Goal: Information Seeking & Learning: Learn about a topic

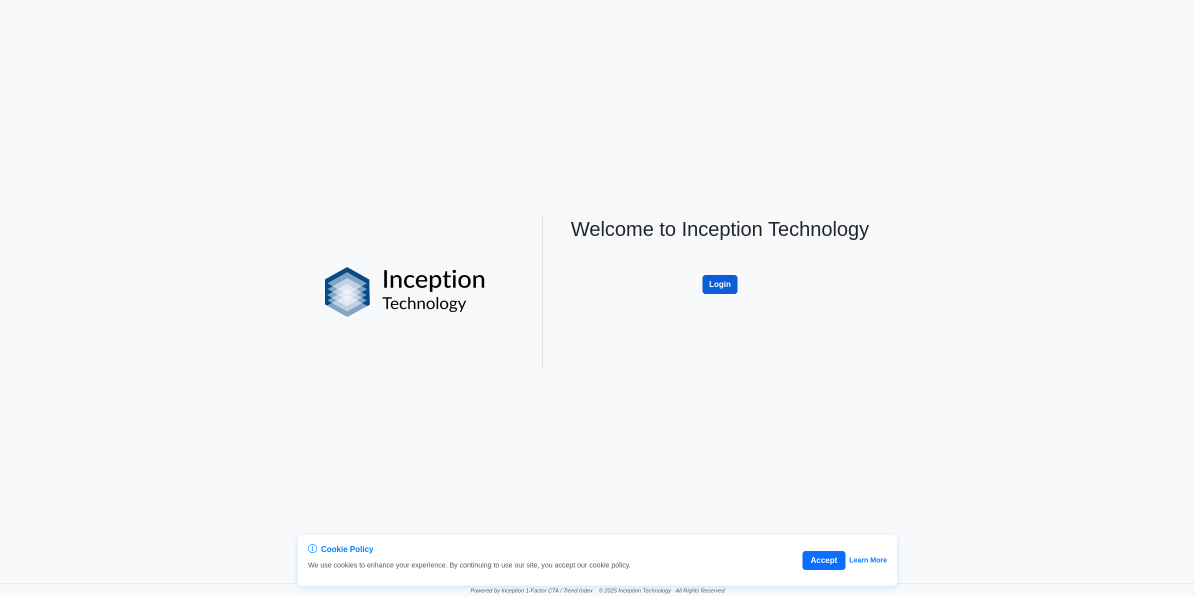
click at [714, 276] on button "Login" at bounding box center [719, 284] width 35 height 19
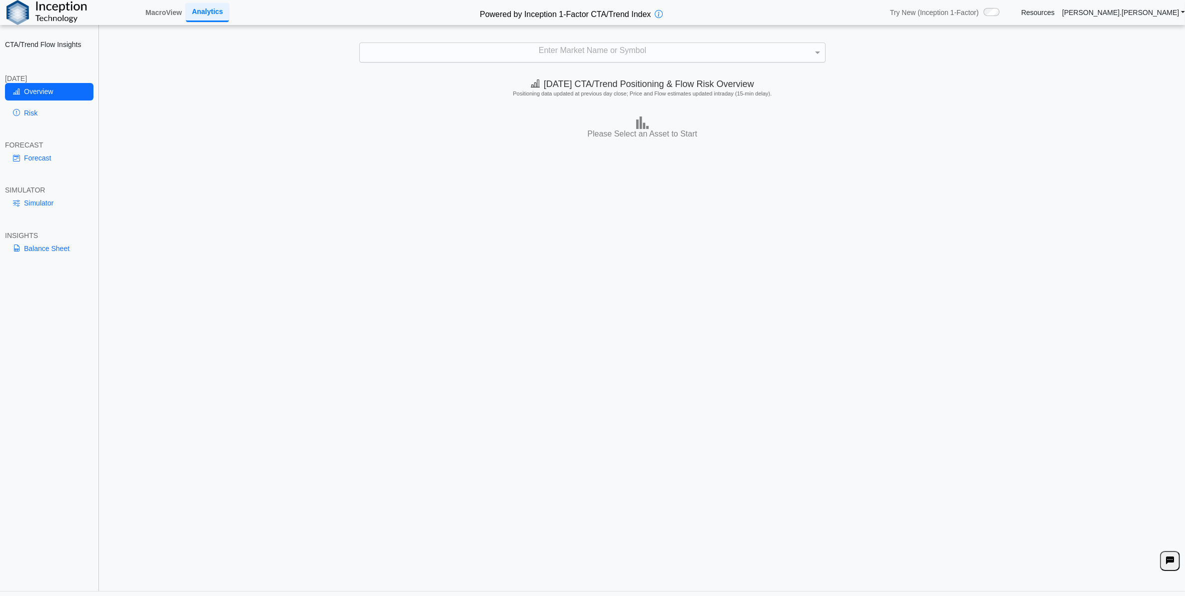
click at [470, 43] on div "Enter Market Name or Symbol" at bounding box center [592, 52] width 465 height 19
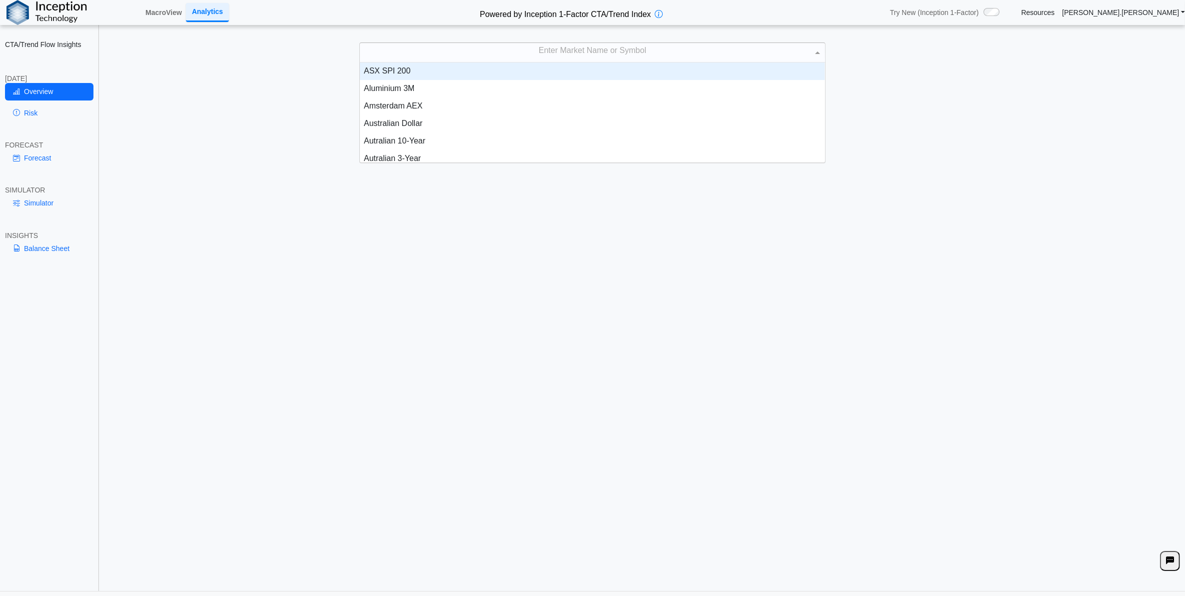
scroll to position [90, 455]
click at [465, 56] on div "Enter Market Name or Symbol" at bounding box center [592, 52] width 465 height 19
type input "****"
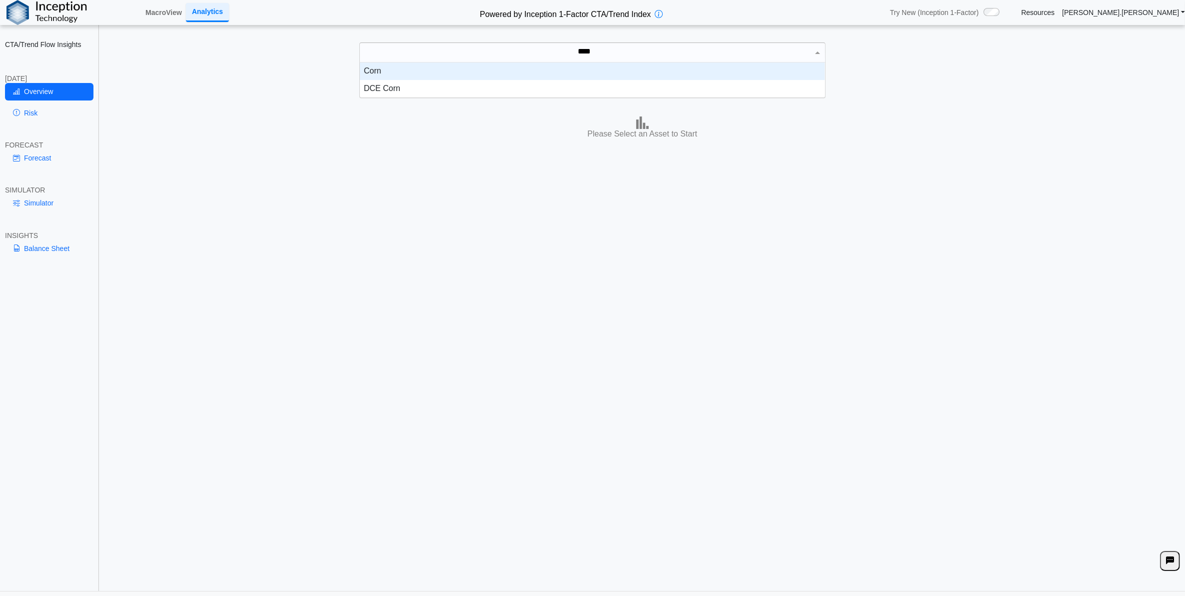
click at [478, 68] on div "Corn" at bounding box center [592, 70] width 465 height 17
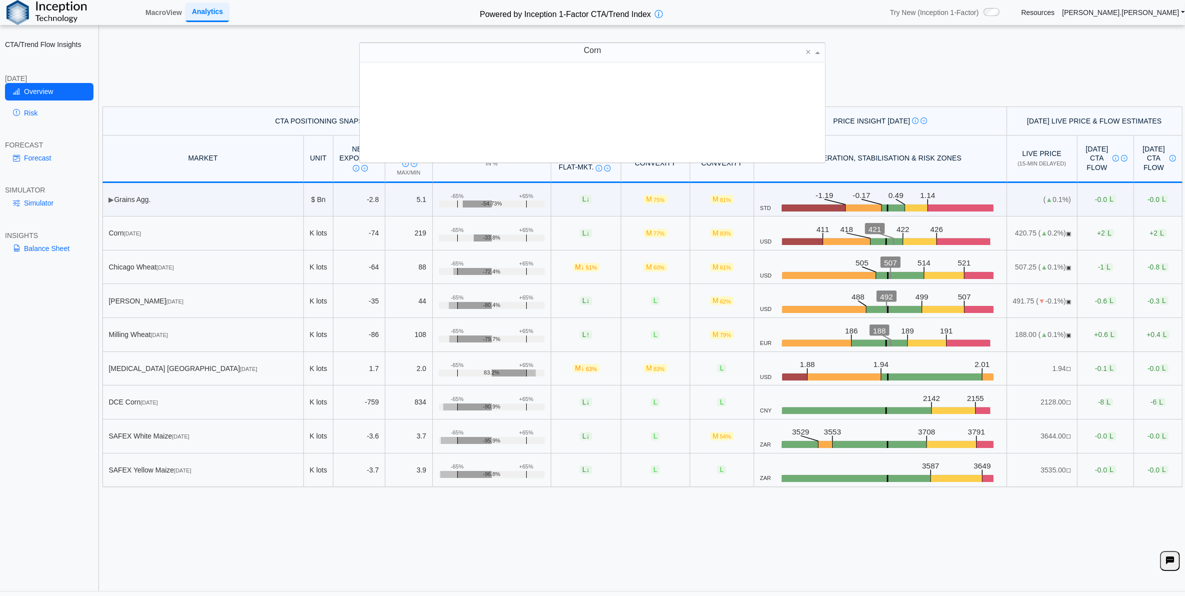
scroll to position [90, 455]
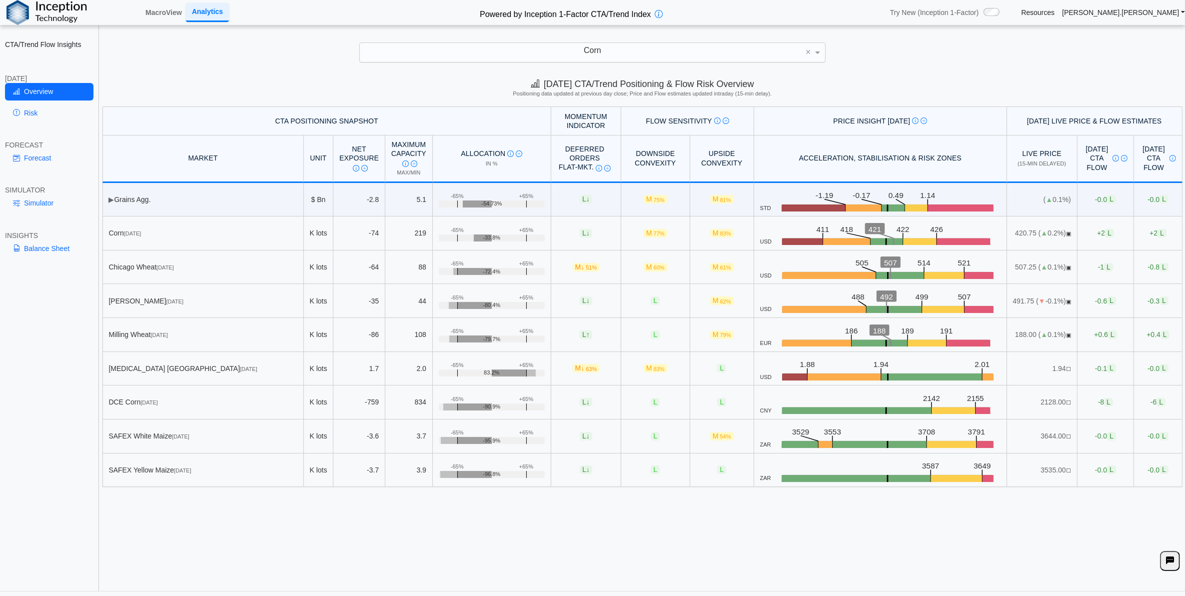
click at [250, 550] on div "Today's CTA/Trend Positioning & Flow Risk Overview Positioning data updated at …" at bounding box center [642, 331] width 1085 height 518
click at [47, 113] on link "Risk" at bounding box center [49, 112] width 88 height 17
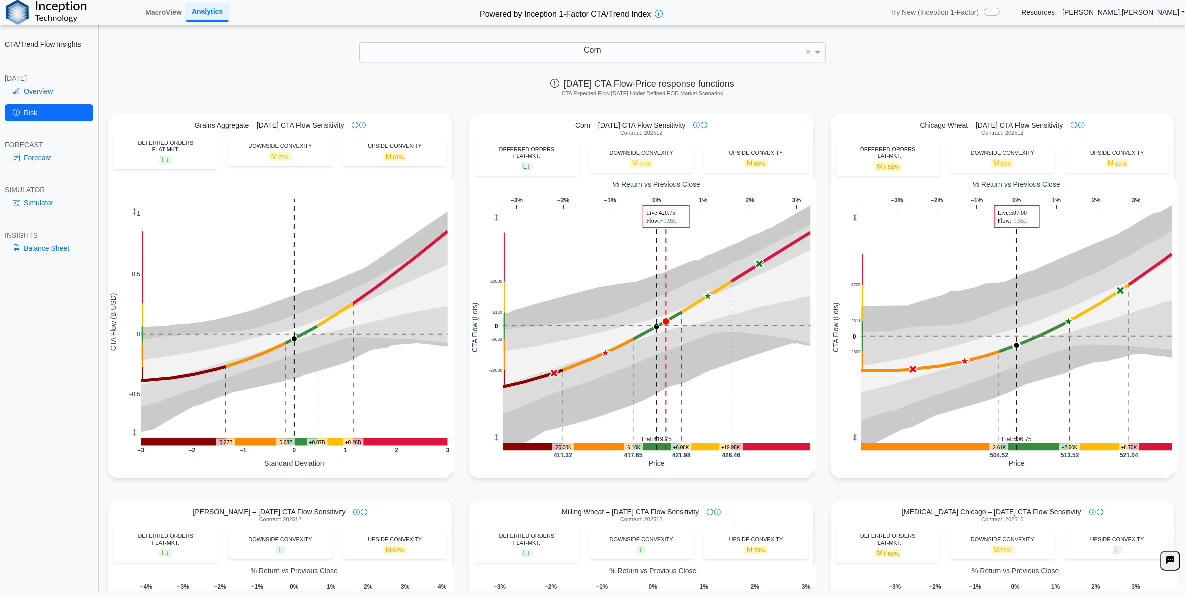
click at [48, 516] on div "CTA/Trend Flow Insights TODAY Overview Risk FORECAST Forecast SIMULATOR Simulat…" at bounding box center [49, 298] width 99 height 596
click at [50, 89] on link "Overview" at bounding box center [49, 91] width 88 height 17
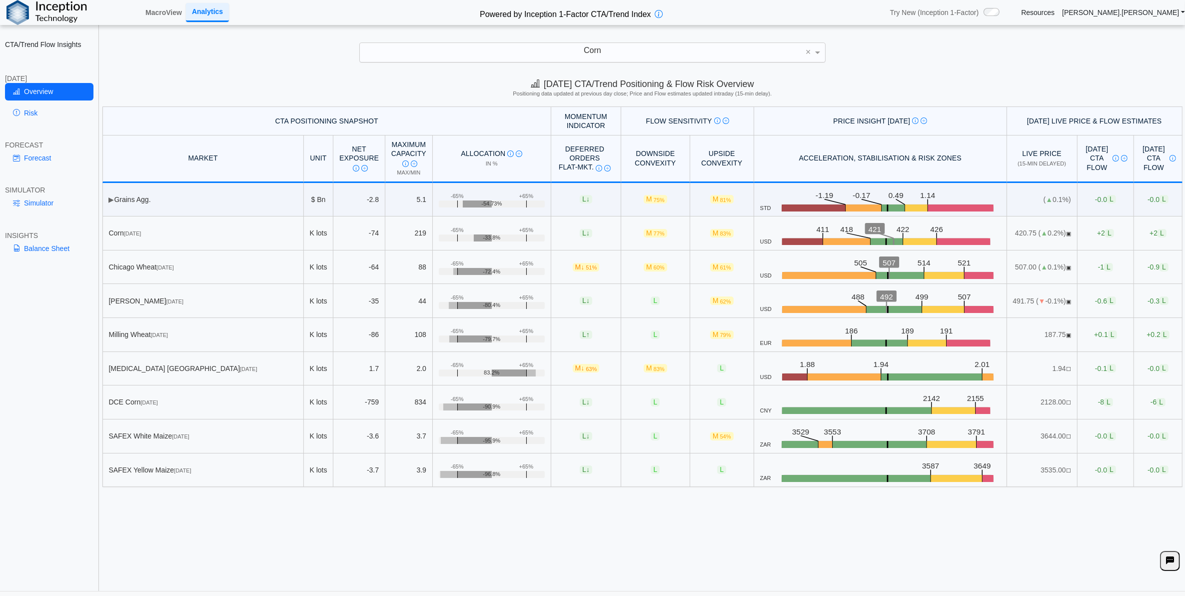
click at [233, 530] on div "Today's CTA/Trend Positioning & Flow Risk Overview Positioning data updated at …" at bounding box center [642, 331] width 1085 height 518
